Goal: Transaction & Acquisition: Purchase product/service

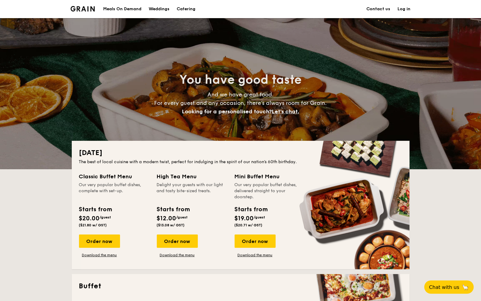
click at [121, 8] on div "Meals On Demand" at bounding box center [122, 9] width 38 height 18
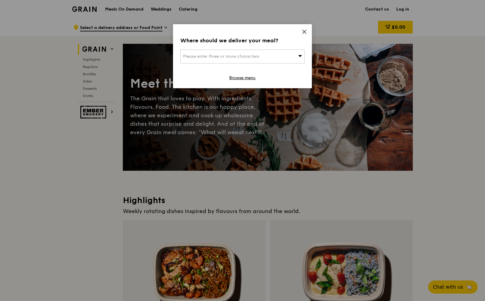
click at [307, 32] on icon at bounding box center [304, 31] width 5 height 5
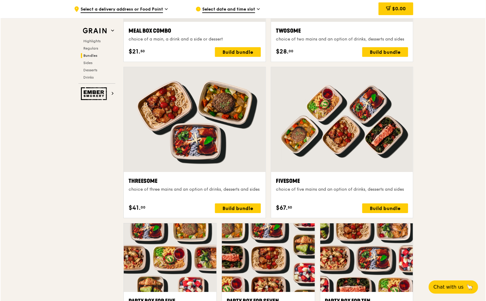
scroll to position [1056, 0]
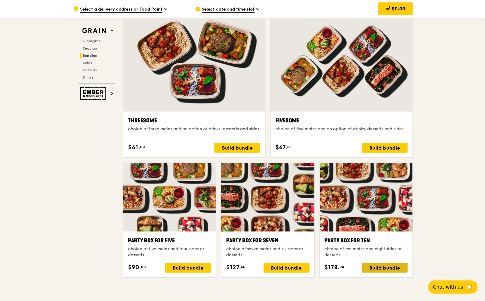
click at [384, 269] on div "Build bundle" at bounding box center [385, 268] width 46 height 10
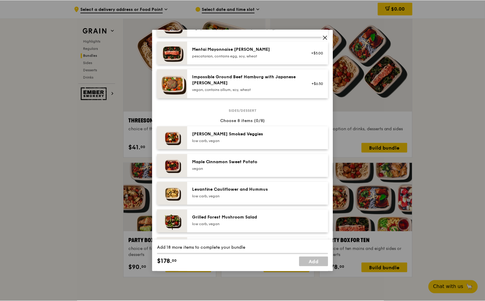
scroll to position [332, 0]
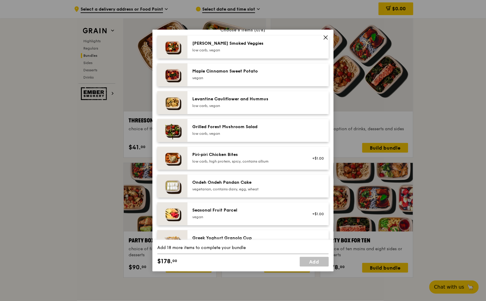
click at [324, 38] on icon at bounding box center [325, 37] width 5 height 5
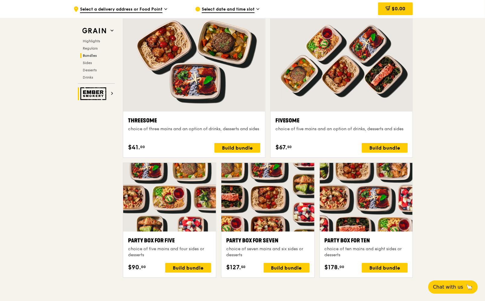
click at [97, 96] on img at bounding box center [94, 93] width 28 height 13
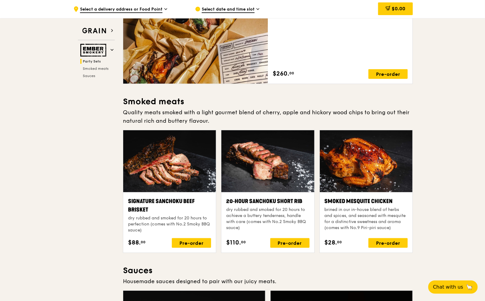
scroll to position [30, 0]
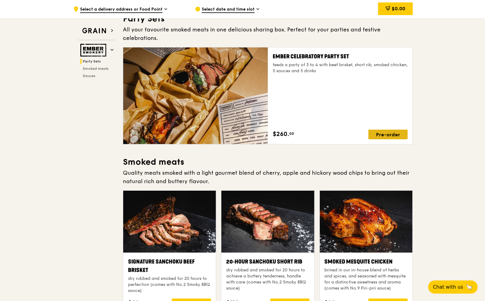
click at [392, 129] on div "Pre-order" at bounding box center [387, 134] width 39 height 10
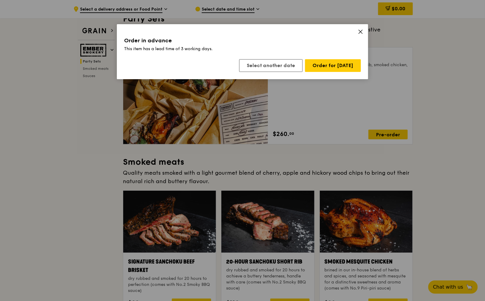
click at [359, 30] on icon at bounding box center [360, 31] width 5 height 5
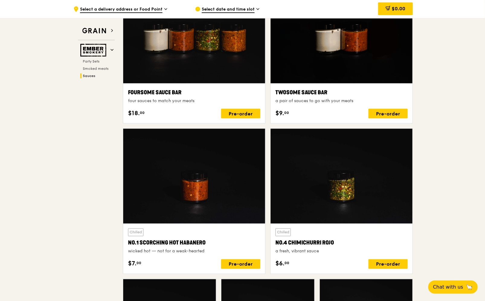
scroll to position [272, 0]
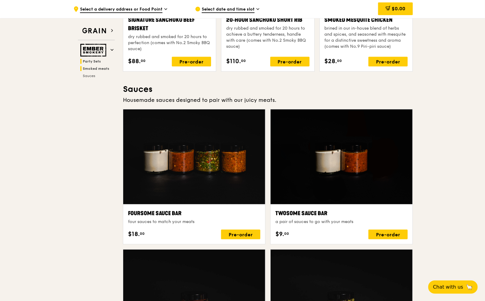
click at [87, 62] on span "Party Sets" at bounding box center [92, 61] width 18 height 4
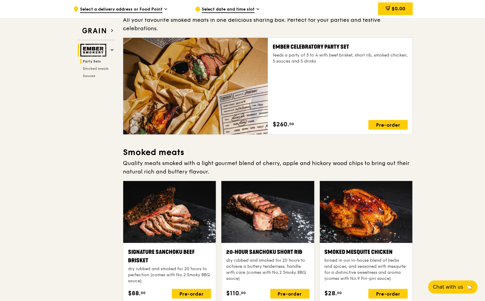
scroll to position [19, 0]
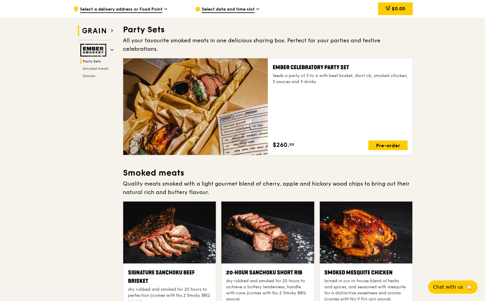
click at [106, 33] on img at bounding box center [94, 30] width 28 height 11
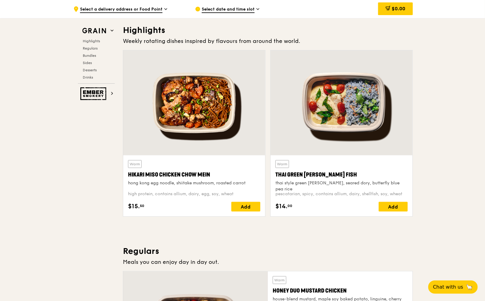
scroll to position [170, 0]
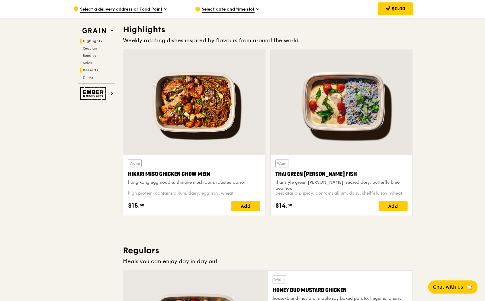
click at [84, 69] on span "Desserts" at bounding box center [90, 70] width 15 height 4
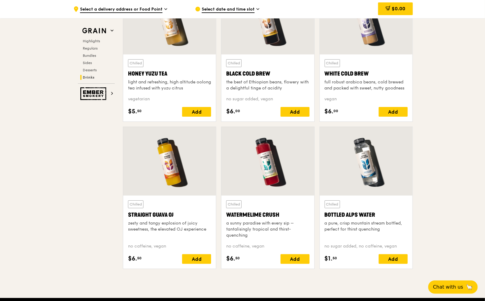
scroll to position [2197, 0]
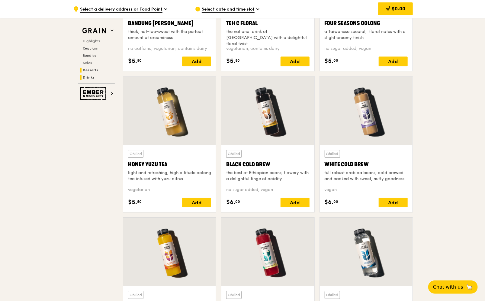
click at [86, 71] on span "Desserts" at bounding box center [90, 70] width 15 height 4
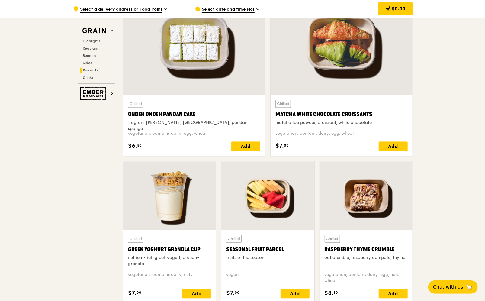
scroll to position [1744, 0]
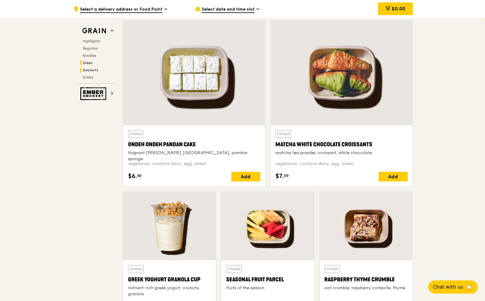
click at [87, 62] on span "Sides" at bounding box center [88, 63] width 10 height 4
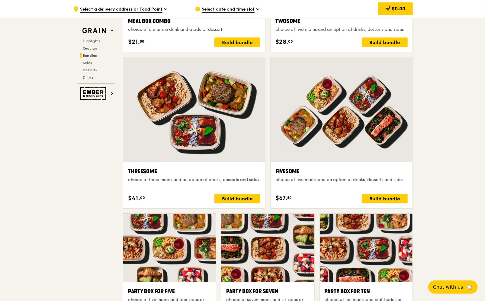
scroll to position [975, 0]
